Goal: Transaction & Acquisition: Purchase product/service

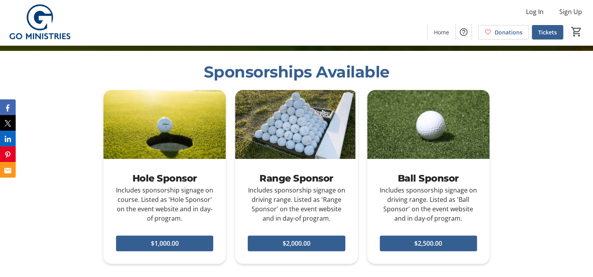
scroll to position [353, 0]
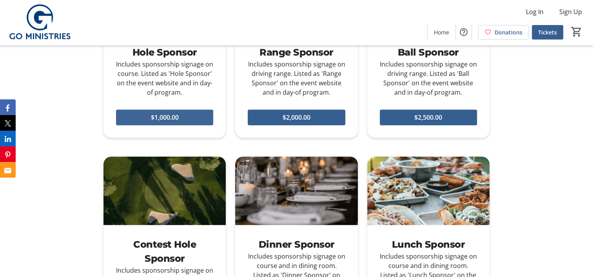
click at [175, 117] on span "$1,000.00" at bounding box center [165, 117] width 28 height 9
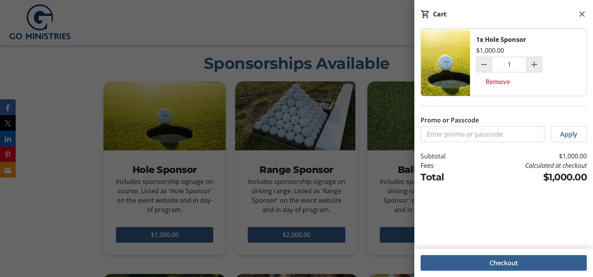
scroll to position [0, 0]
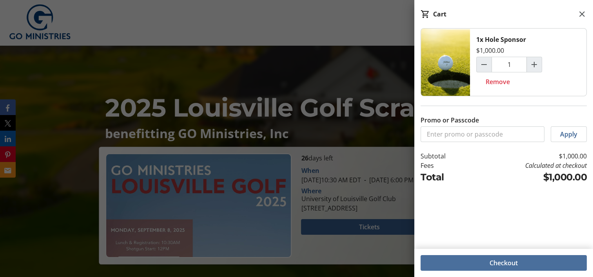
click at [491, 261] on span "Checkout" at bounding box center [503, 263] width 28 height 9
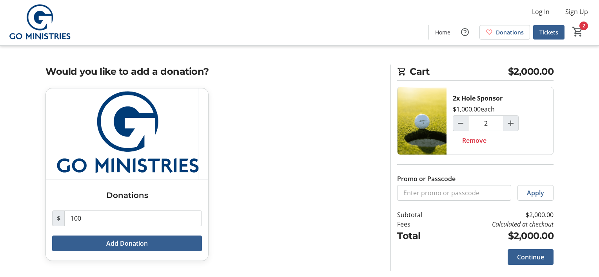
type input "1"
click at [522, 255] on span "Continue" at bounding box center [530, 257] width 27 height 9
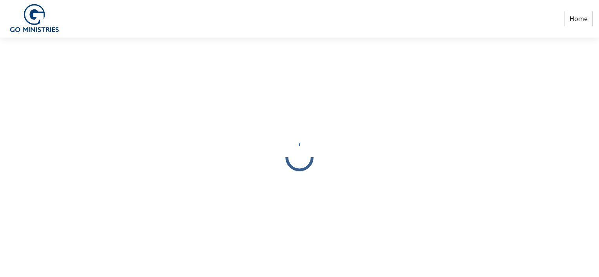
select select
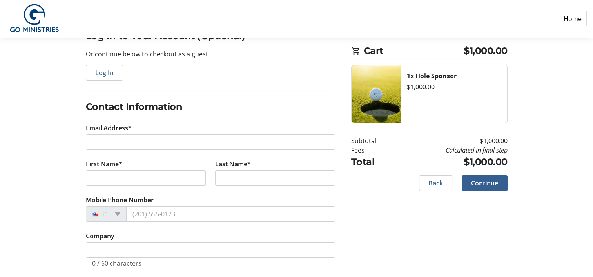
scroll to position [78, 0]
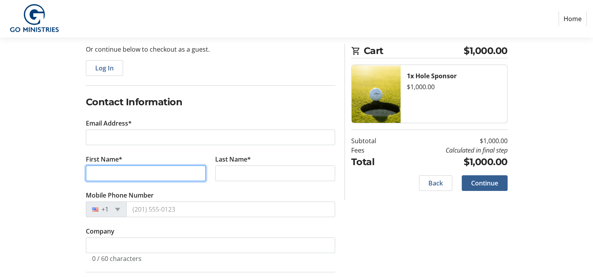
click at [108, 170] on input "First Name*" at bounding box center [146, 174] width 120 height 16
type input "Cesar"
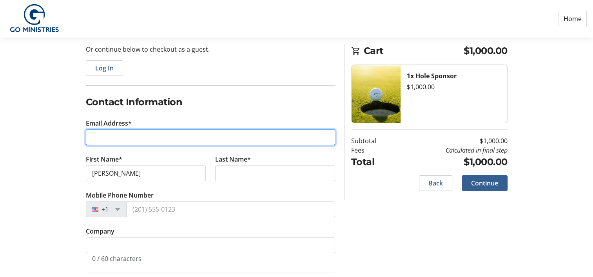
type input "cesar.parada@directroots.com"
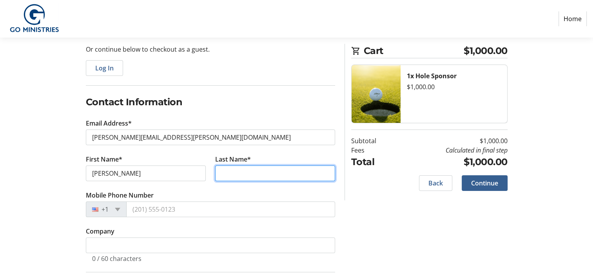
type input "Parada"
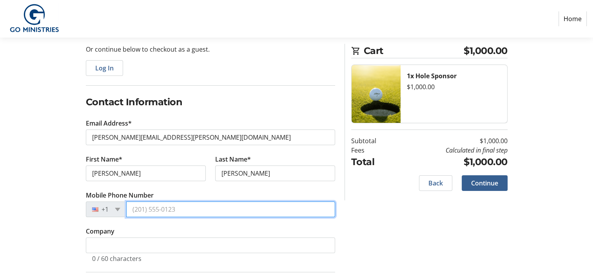
type input "(520) 980-0315"
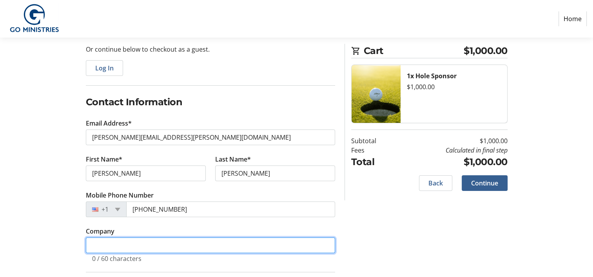
type input "Direct Roots"
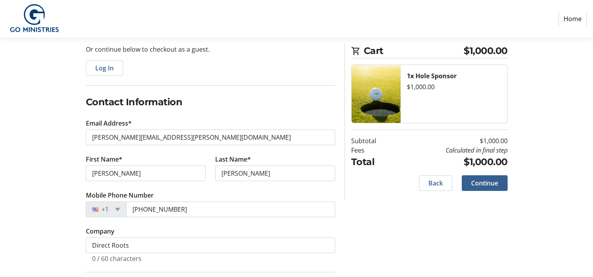
type input "2751"
type input "Nogales"
type input "85621"
select select "US"
select select "AZ"
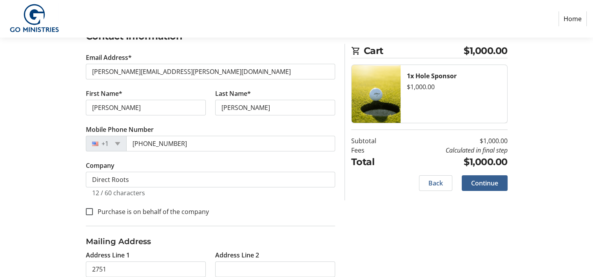
scroll to position [234, 0]
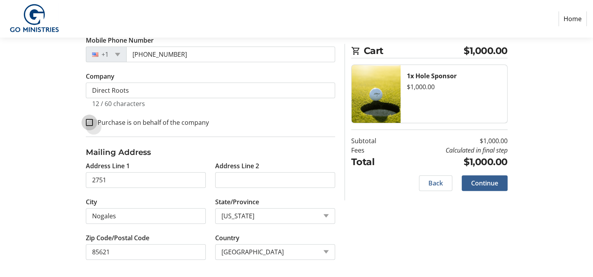
click at [88, 123] on input "Purchase is on behalf of the company" at bounding box center [89, 122] width 7 height 7
checkbox input "true"
click at [486, 185] on span "Continue" at bounding box center [484, 183] width 27 height 9
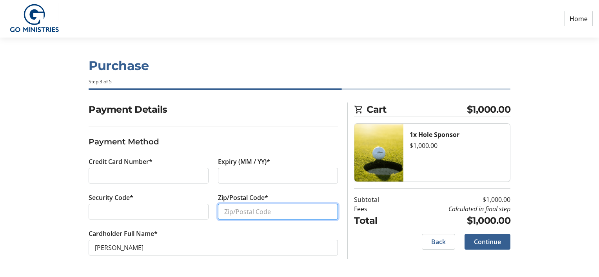
click at [243, 214] on input "Zip/Postal Code*" at bounding box center [278, 212] width 120 height 16
type input "85621"
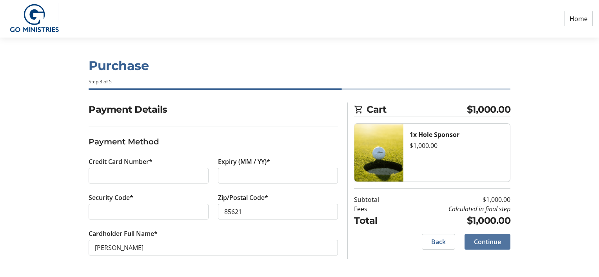
click at [486, 244] on span "Continue" at bounding box center [487, 241] width 27 height 9
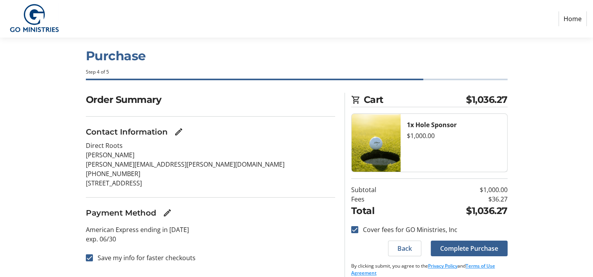
scroll to position [18, 0]
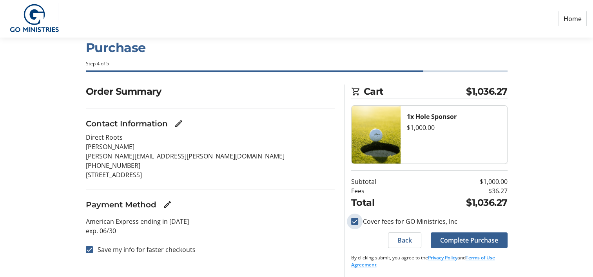
click at [354, 222] on input "Cover fees for GO Ministries, Inc" at bounding box center [354, 221] width 7 height 7
click at [353, 220] on input "Cover fees for GO Ministries, Inc" at bounding box center [354, 221] width 7 height 7
checkbox input "true"
click at [465, 237] on span "Complete Purchase" at bounding box center [469, 240] width 58 height 9
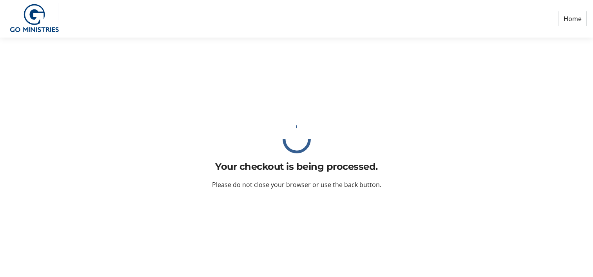
scroll to position [0, 0]
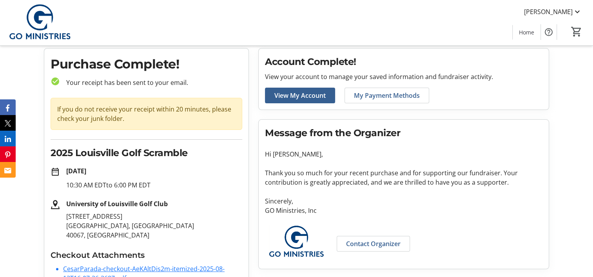
scroll to position [48, 0]
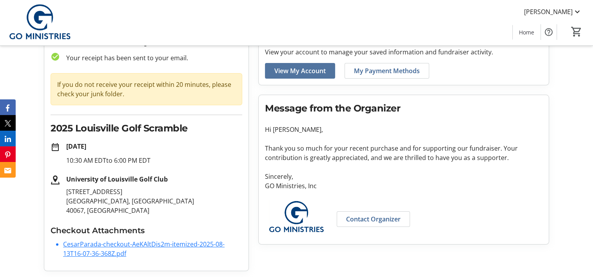
click at [322, 70] on span "View My Account" at bounding box center [299, 70] width 51 height 9
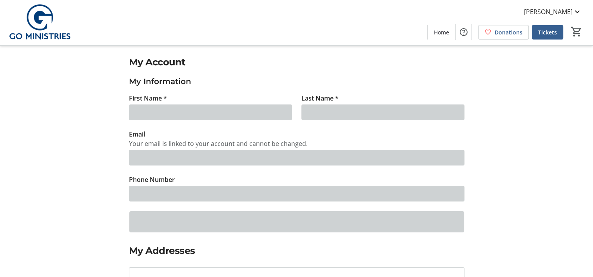
type input "Cesar"
type input "Parada"
type input "cesar.parada@directroots.com"
type input "(520) 980-0315"
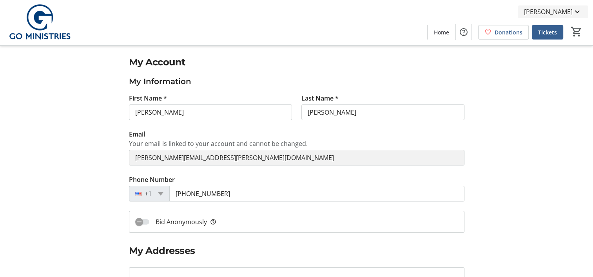
click at [555, 9] on span "[PERSON_NAME]" at bounding box center [548, 11] width 49 height 9
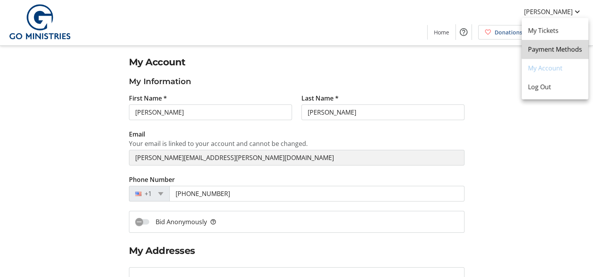
click at [564, 48] on span "Payment Methods" at bounding box center [555, 49] width 54 height 9
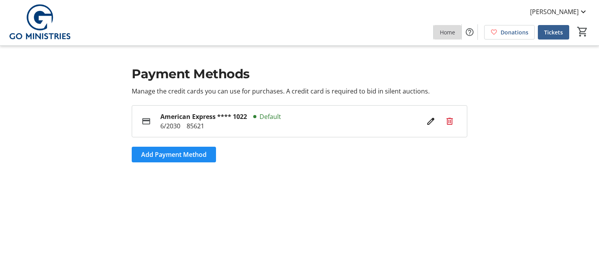
click at [453, 33] on span "Home" at bounding box center [447, 32] width 15 height 8
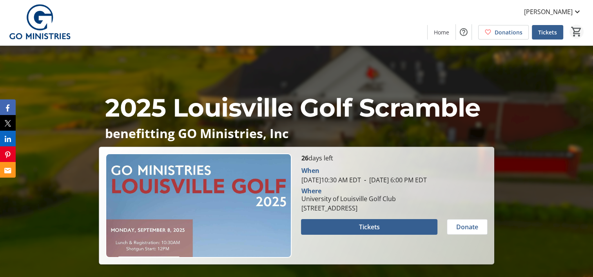
click at [577, 32] on mat-icon "0" at bounding box center [577, 32] width 12 height 12
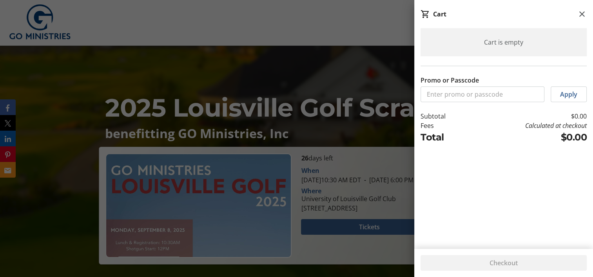
click at [442, 14] on div "Cart" at bounding box center [439, 13] width 13 height 9
click at [584, 15] on mat-icon at bounding box center [581, 13] width 9 height 9
